Goal: Task Accomplishment & Management: Manage account settings

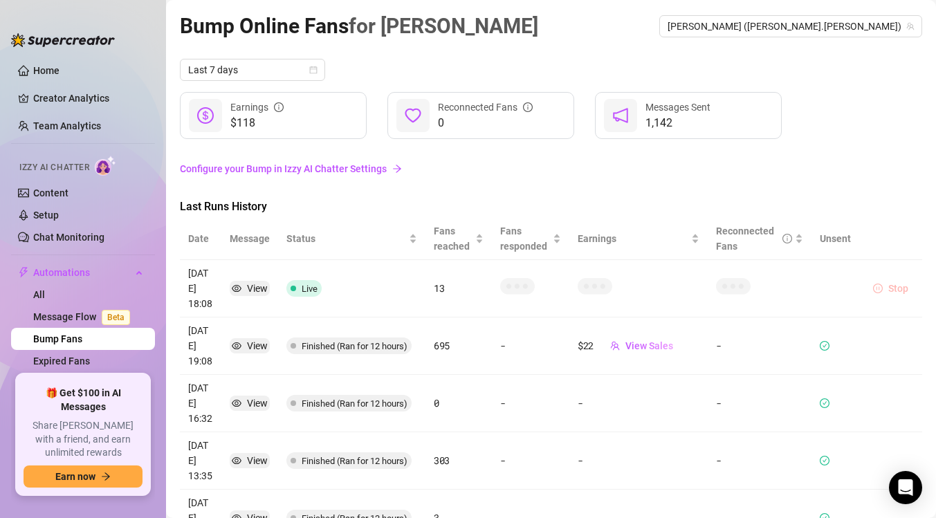
click at [898, 286] on span "Stop" at bounding box center [899, 288] width 20 height 11
click at [894, 283] on span "Stop" at bounding box center [899, 288] width 20 height 11
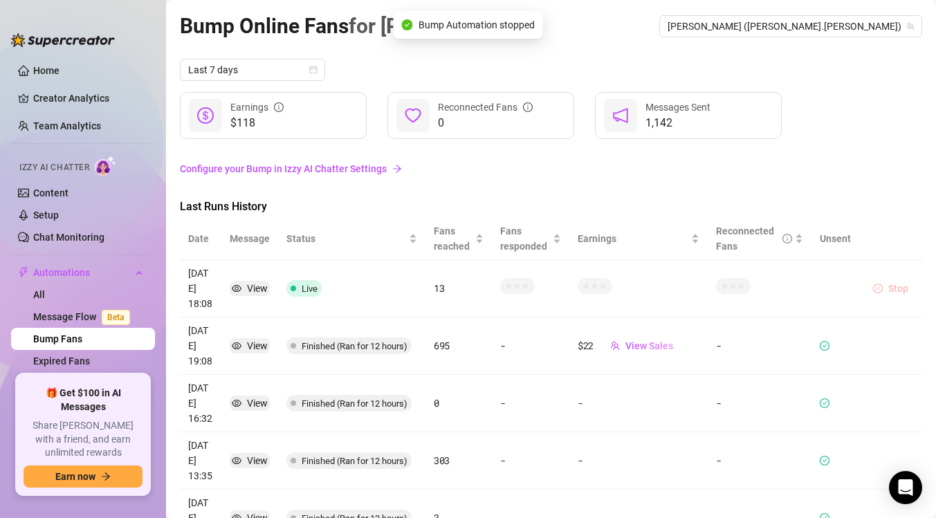
click at [894, 283] on span "Stop" at bounding box center [899, 288] width 20 height 11
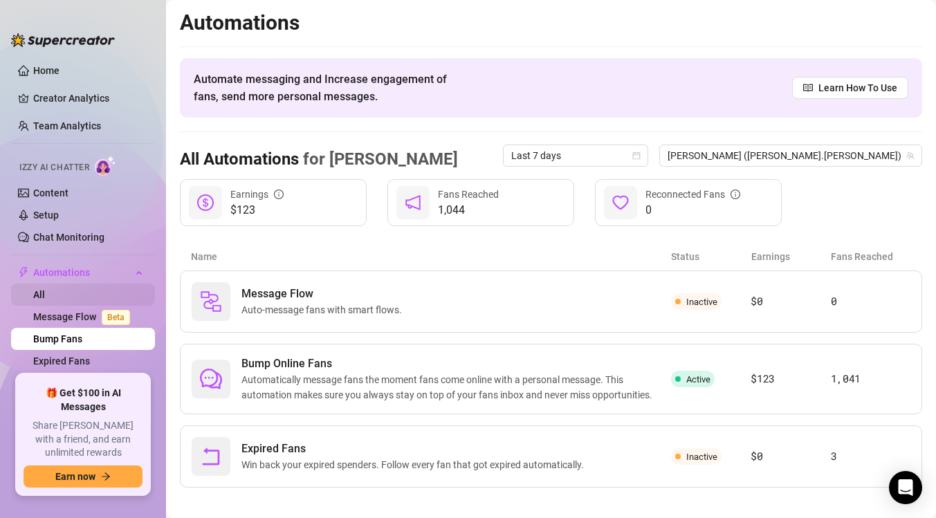
click at [45, 289] on link "All" at bounding box center [39, 294] width 12 height 11
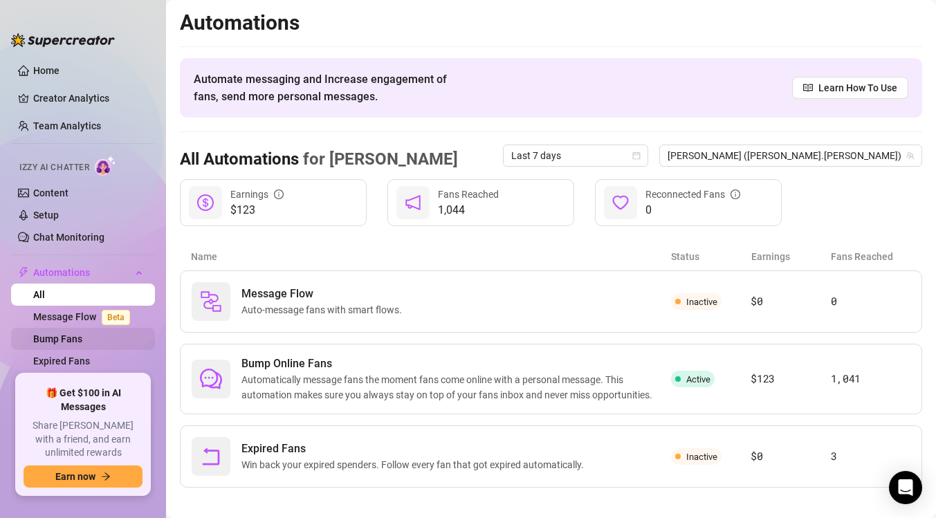
click at [82, 340] on link "Bump Fans" at bounding box center [57, 339] width 49 height 11
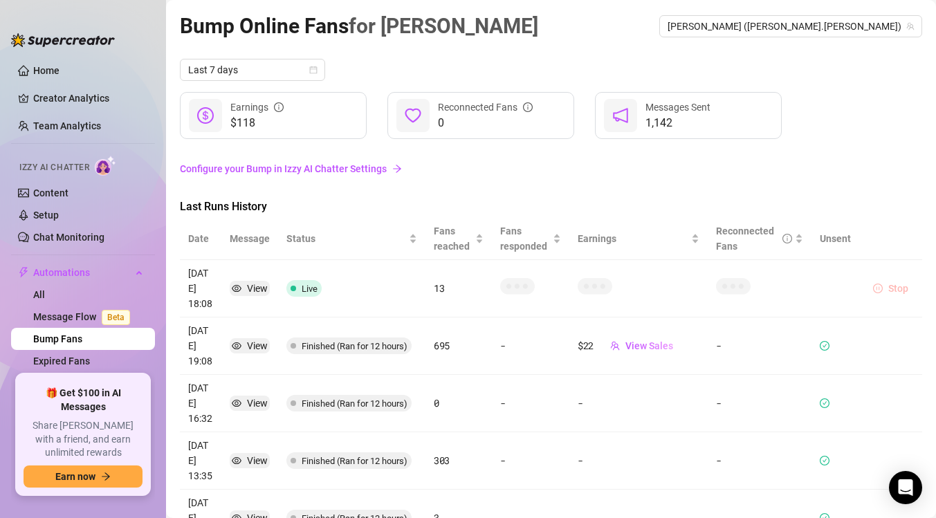
click at [891, 286] on span "Stop" at bounding box center [899, 288] width 20 height 11
click at [891, 284] on span "Stop" at bounding box center [899, 288] width 20 height 11
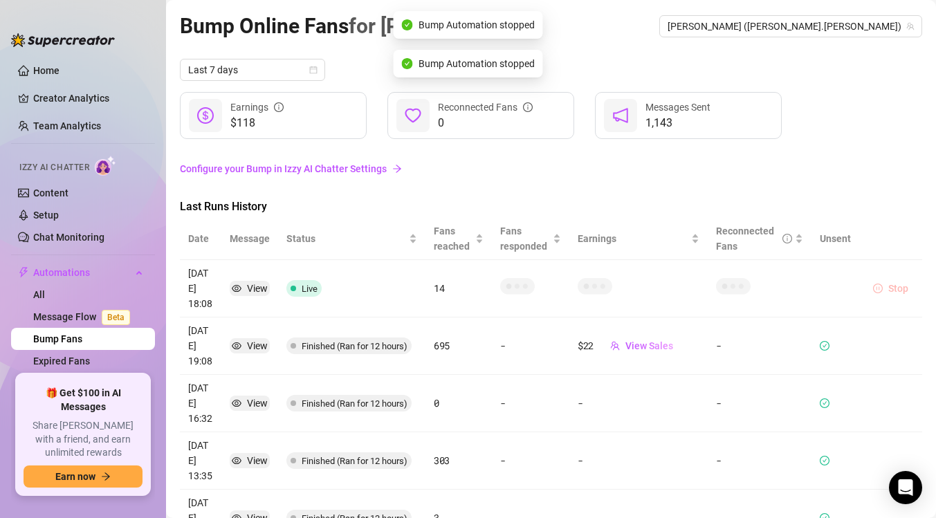
click at [891, 284] on span "Stop" at bounding box center [899, 288] width 20 height 11
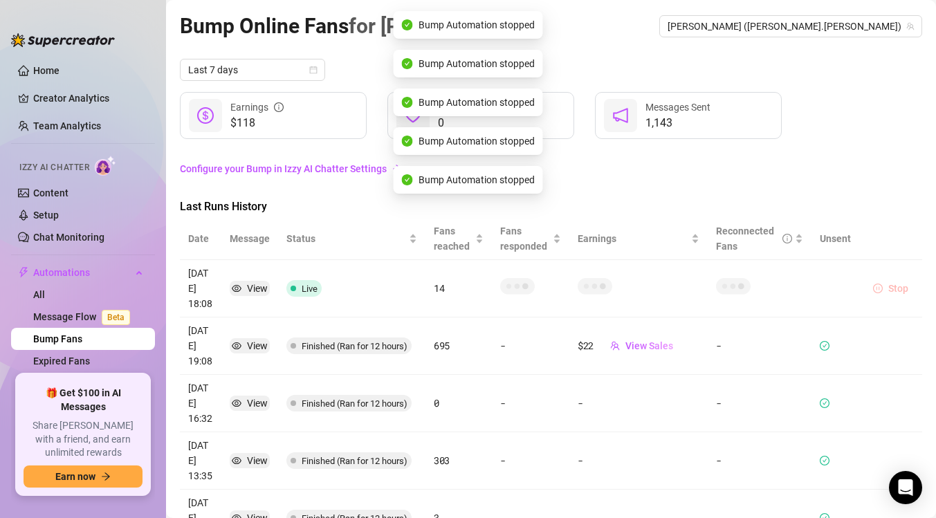
click at [891, 284] on span "Stop" at bounding box center [899, 288] width 20 height 11
click at [891, 279] on td "Stop" at bounding box center [891, 288] width 63 height 57
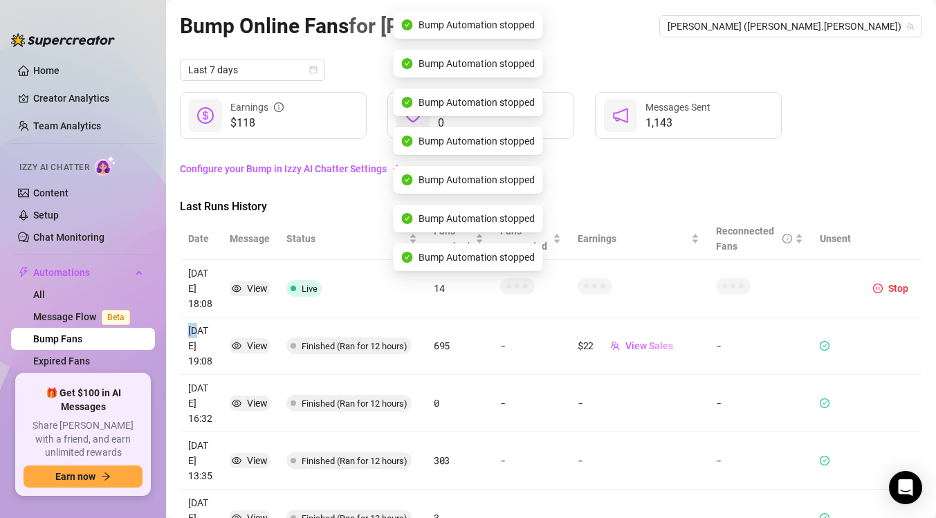
click at [891, 279] on td "Stop" at bounding box center [891, 288] width 63 height 57
click at [882, 294] on span "button" at bounding box center [878, 288] width 10 height 11
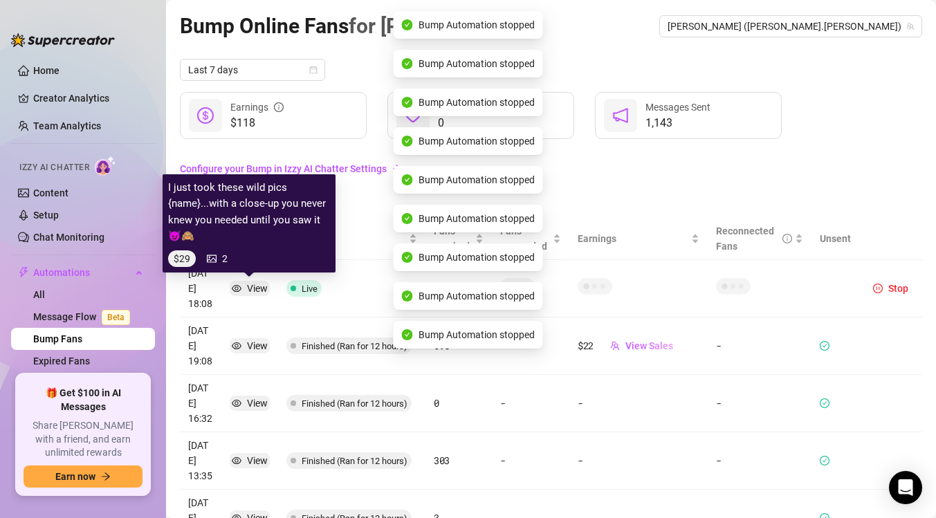
click at [248, 288] on div "View" at bounding box center [257, 288] width 21 height 15
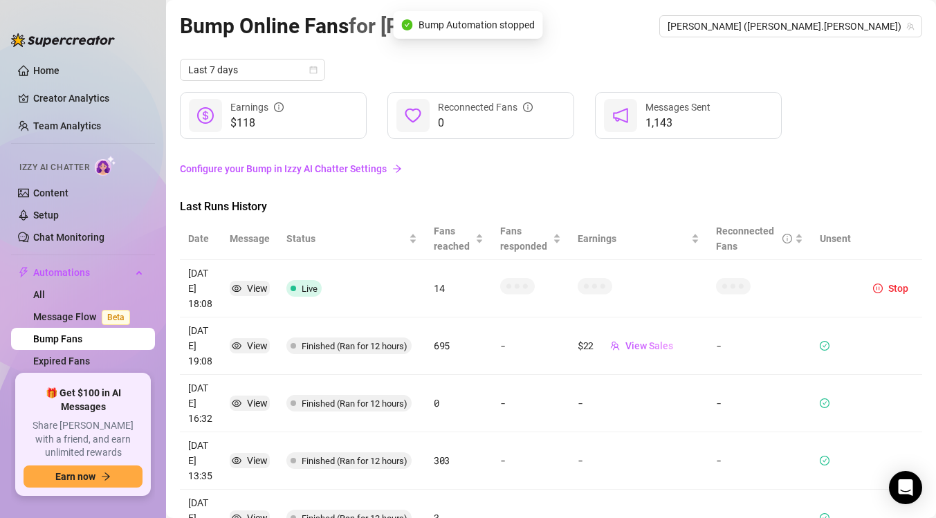
click at [374, 281] on td "Live" at bounding box center [351, 288] width 147 height 57
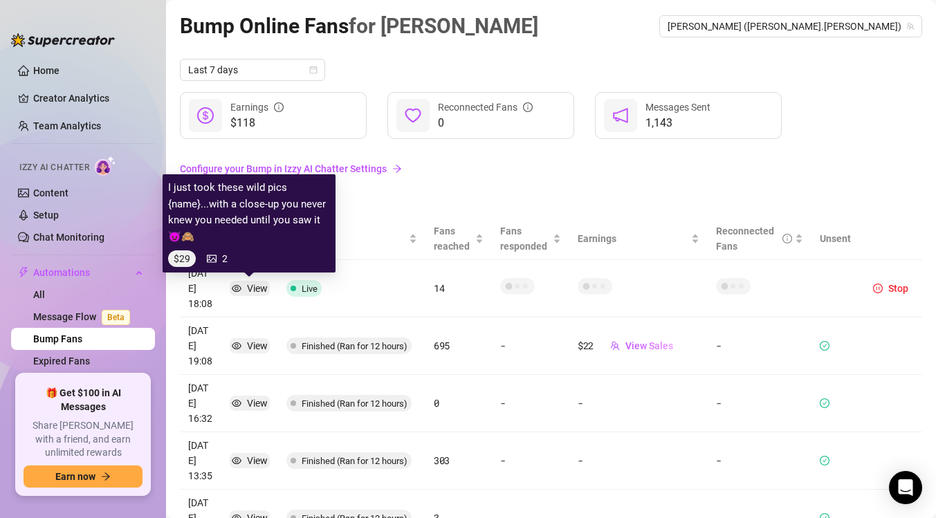
click at [251, 289] on div "View" at bounding box center [257, 288] width 21 height 15
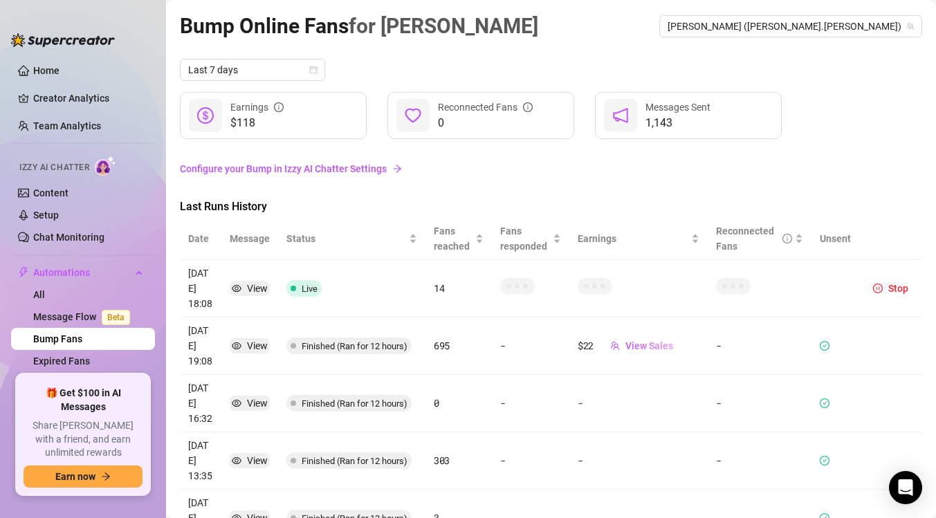
click at [298, 287] on span "Live" at bounding box center [304, 288] width 35 height 17
click at [199, 288] on article "[DATE] 18:08" at bounding box center [200, 289] width 25 height 46
click at [898, 285] on span "Stop" at bounding box center [899, 288] width 20 height 11
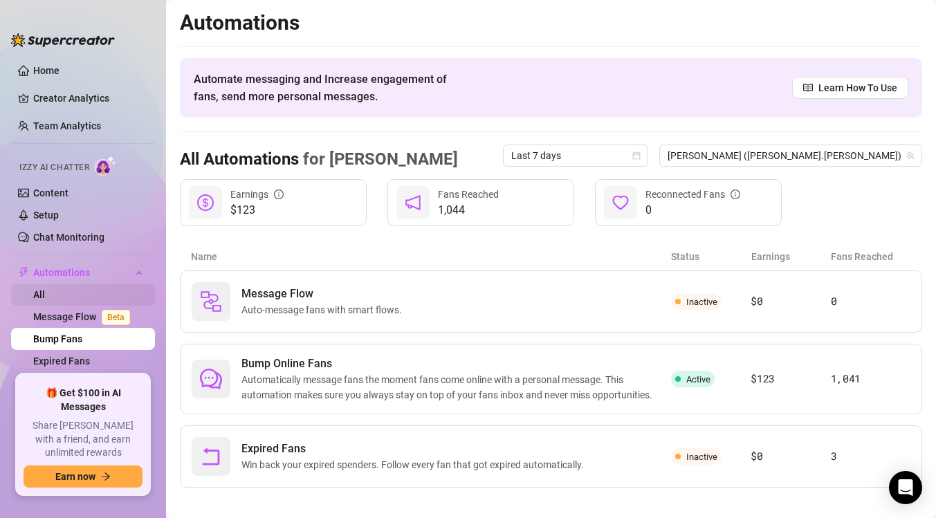
click at [45, 289] on link "All" at bounding box center [39, 294] width 12 height 11
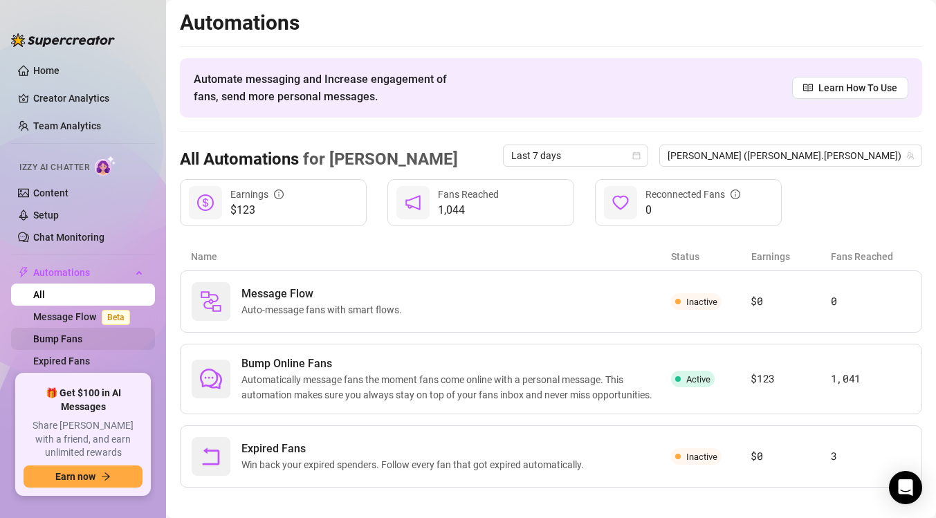
click at [82, 334] on link "Bump Fans" at bounding box center [57, 339] width 49 height 11
